Goal: Task Accomplishment & Management: Complete application form

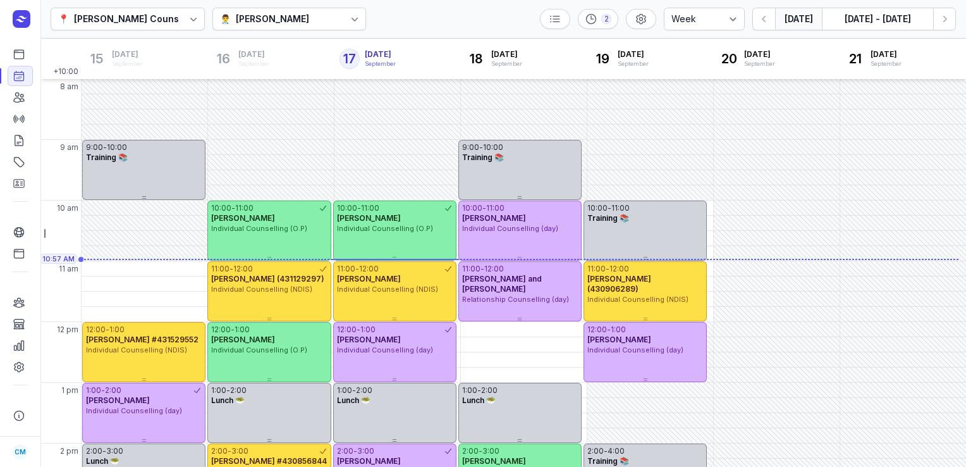
select select "week"
click at [943, 18] on icon "button" at bounding box center [944, 19] width 13 height 13
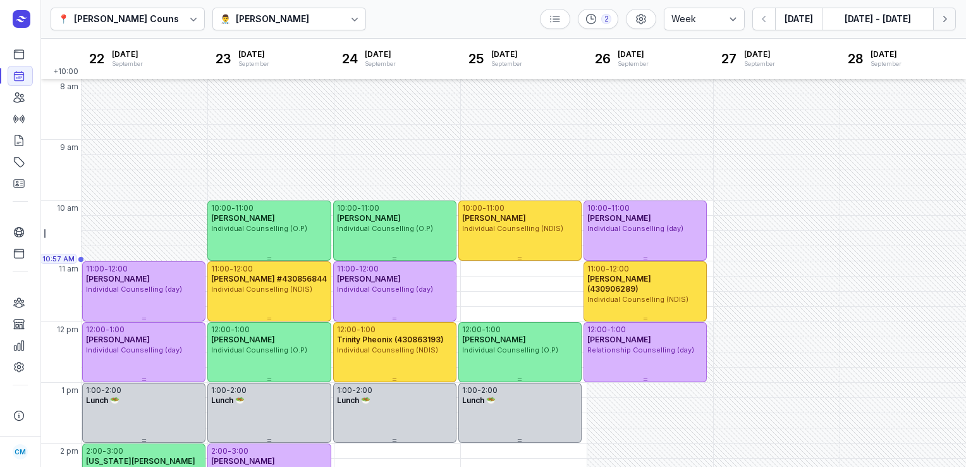
click at [943, 18] on icon "button" at bounding box center [944, 19] width 13 height 13
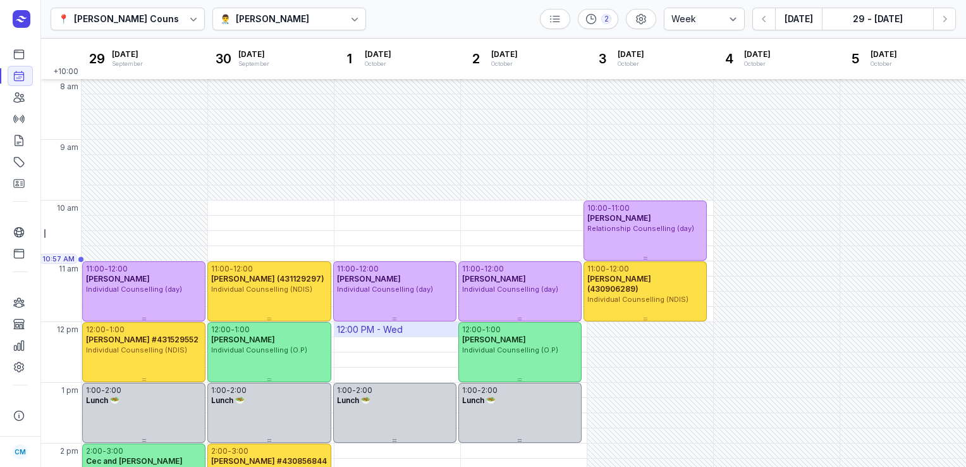
scroll to position [78, 0]
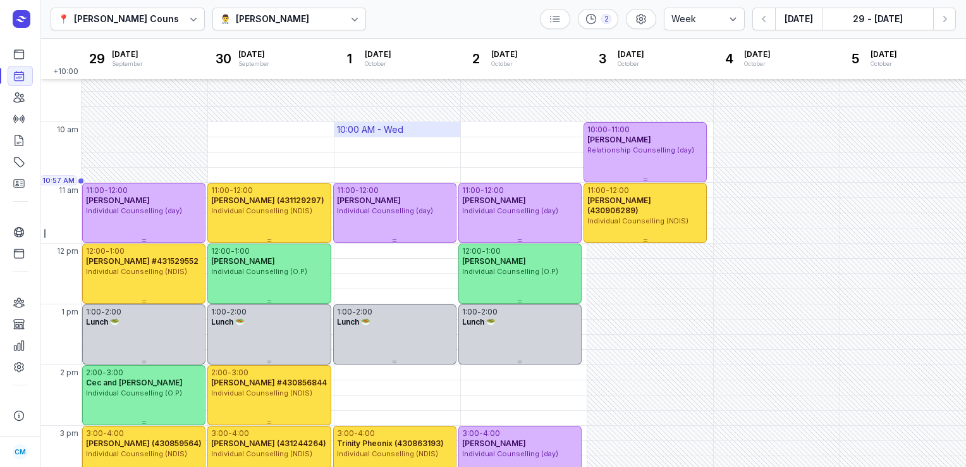
click at [375, 127] on div "10:00 AM - Wed" at bounding box center [370, 129] width 66 height 13
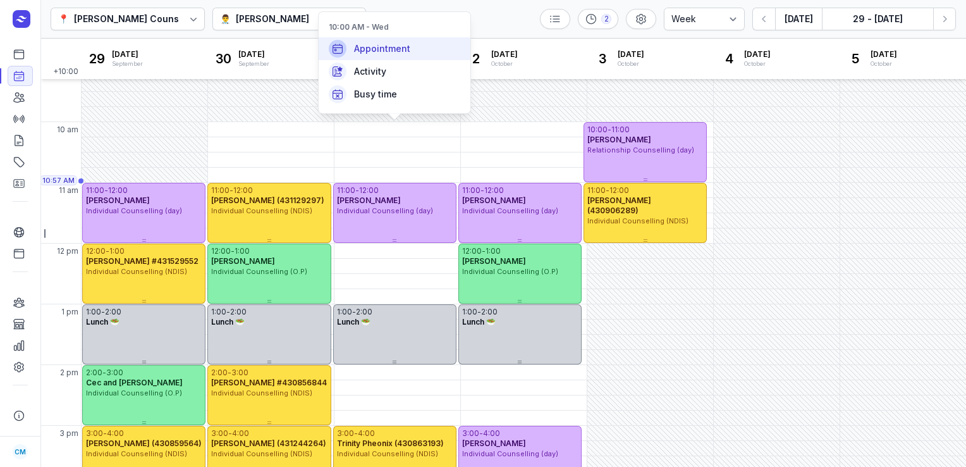
click at [387, 49] on span "Appointment" at bounding box center [382, 48] width 56 height 13
select select
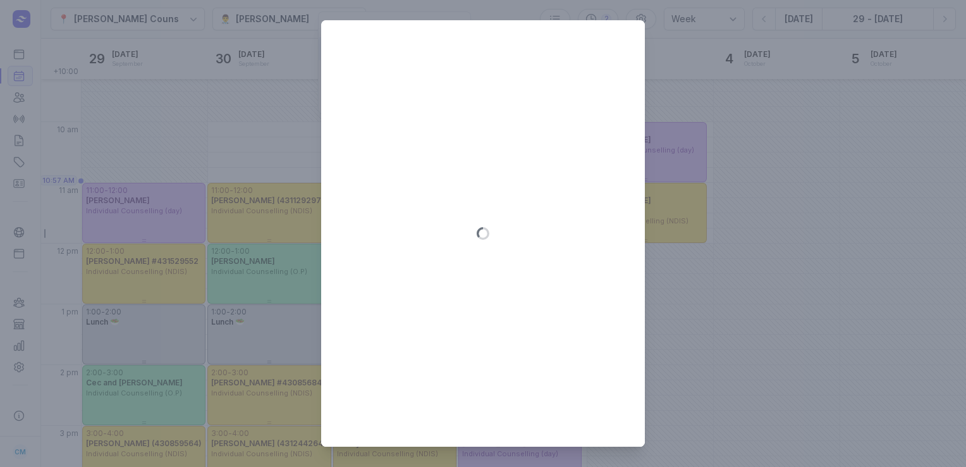
type input "[DATE]"
select select "10:00"
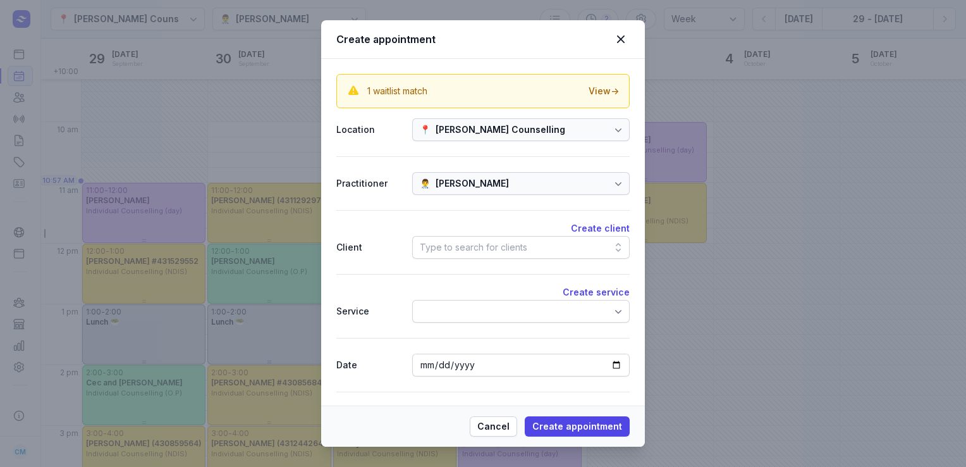
click at [455, 250] on div "Type to search for clients" at bounding box center [473, 247] width 107 height 15
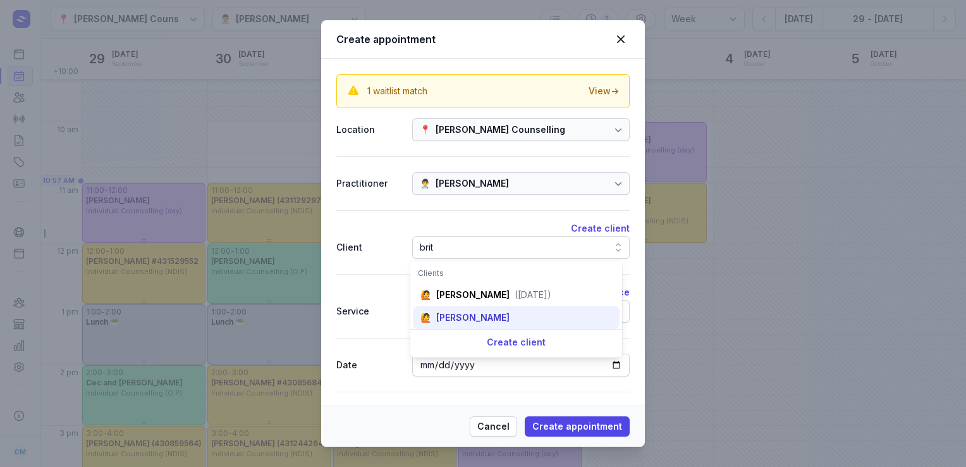
type input "brit"
click at [464, 314] on div "[PERSON_NAME]" at bounding box center [472, 317] width 73 height 13
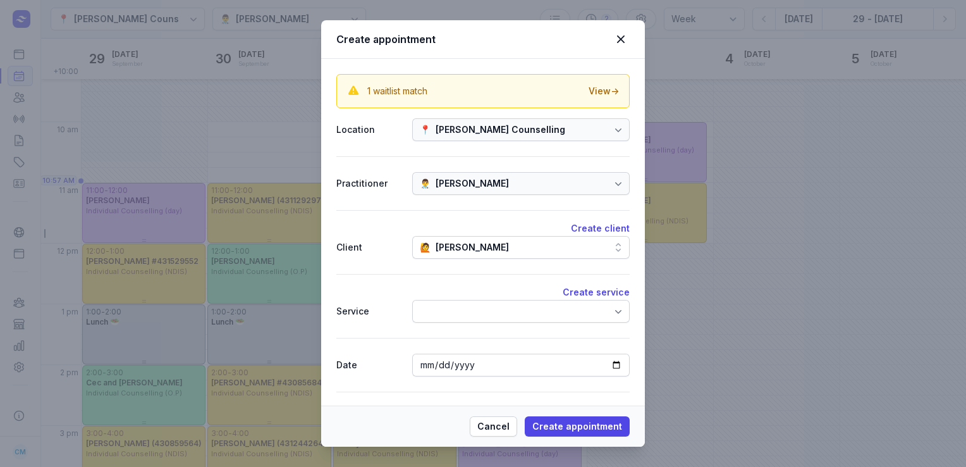
click at [464, 314] on div at bounding box center [521, 311] width 218 height 23
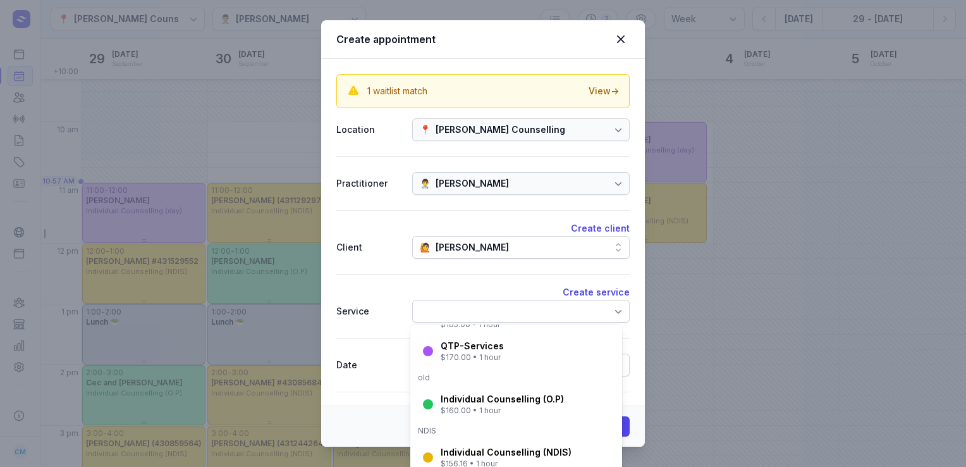
scroll to position [189, 0]
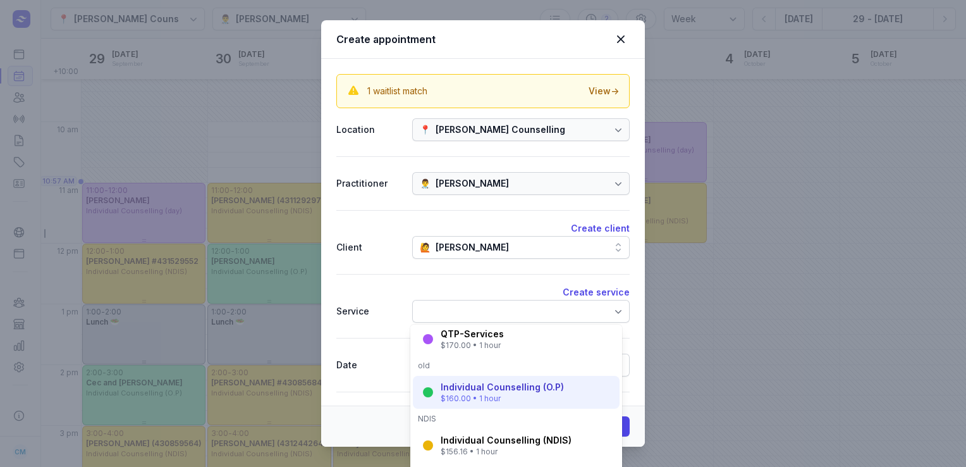
click at [484, 390] on div "Individual Counselling (O.P)" at bounding box center [502, 387] width 123 height 13
select select "11:00"
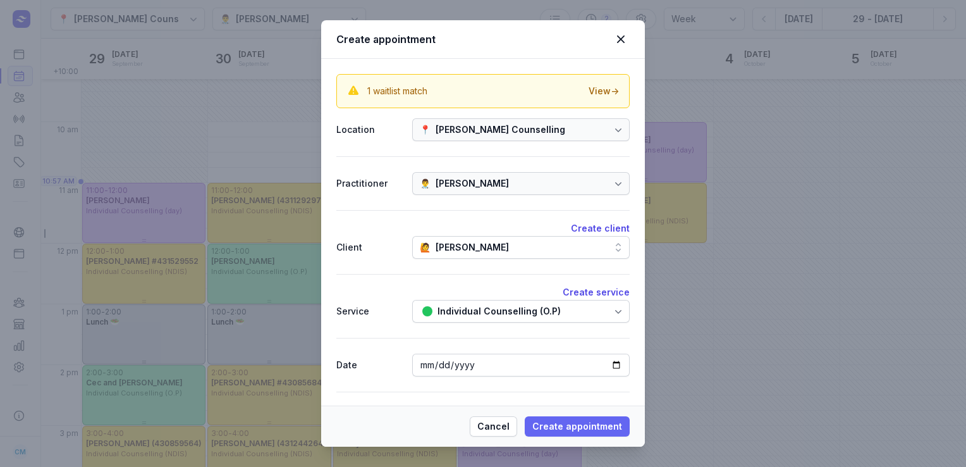
click at [559, 429] on span "Create appointment" at bounding box center [577, 426] width 90 height 15
select select
